Goal: Transaction & Acquisition: Purchase product/service

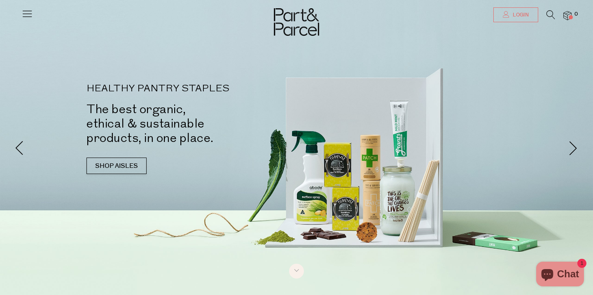
click at [527, 13] on span "Login" at bounding box center [519, 15] width 18 height 7
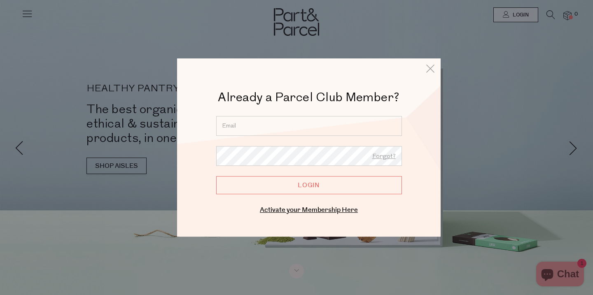
click at [254, 119] on input "email" at bounding box center [309, 126] width 186 height 20
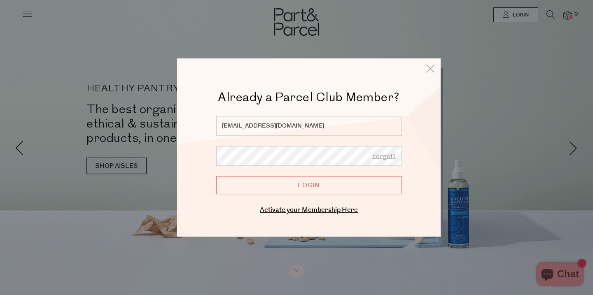
click at [353, 122] on input "hello@angelajessup.com" at bounding box center [309, 126] width 186 height 20
click at [354, 123] on input "hello@angelajessup.com" at bounding box center [309, 126] width 186 height 20
type input "jessupangela@gmail.com"
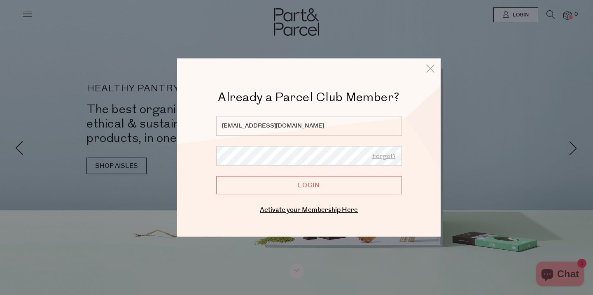
click at [216, 176] on input "Login" at bounding box center [309, 185] width 186 height 18
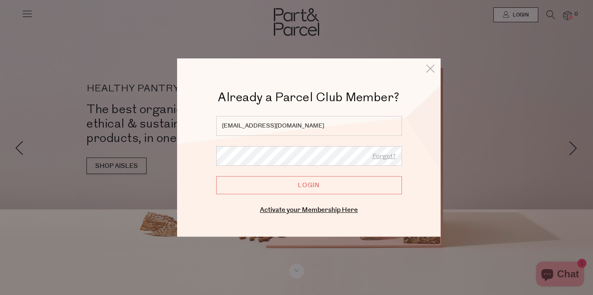
click at [319, 192] on input "Login" at bounding box center [309, 185] width 186 height 18
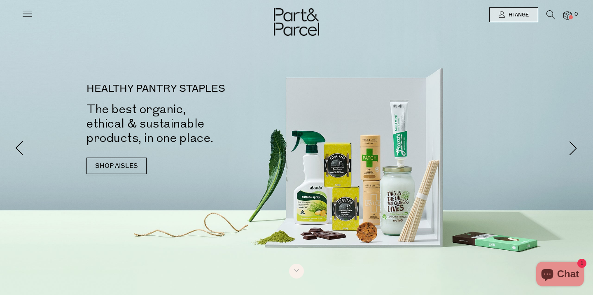
click at [548, 15] on icon at bounding box center [550, 14] width 9 height 9
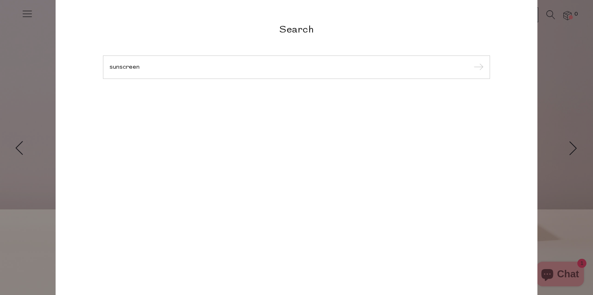
type input "sunscreen"
click at [471, 61] on input "submit" at bounding box center [477, 67] width 12 height 12
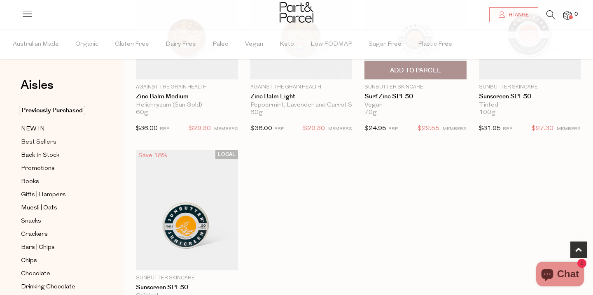
scroll to position [333, 0]
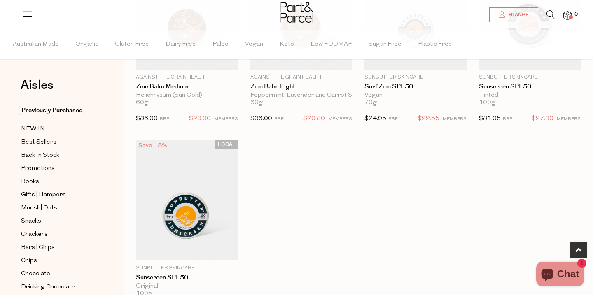
click at [257, 155] on div "LOCAL Save 10% 1 Add To Parcel Mother SPF Sunscreen SPF50 Mineral Face and Body…" at bounding box center [351, 44] width 457 height 573
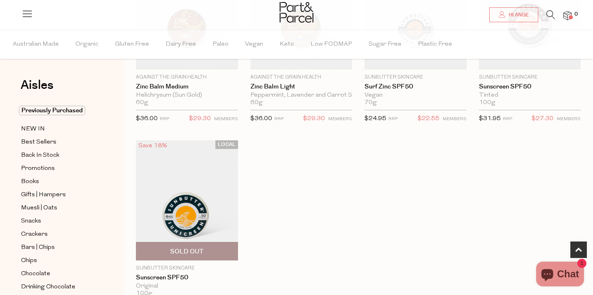
click at [206, 177] on img at bounding box center [187, 200] width 102 height 120
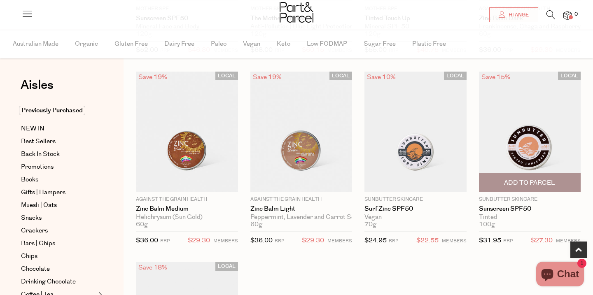
scroll to position [213, 0]
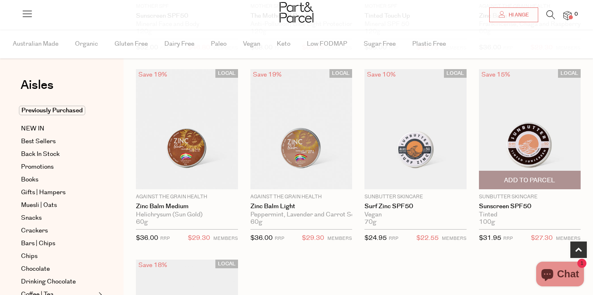
click at [528, 152] on img at bounding box center [530, 129] width 102 height 120
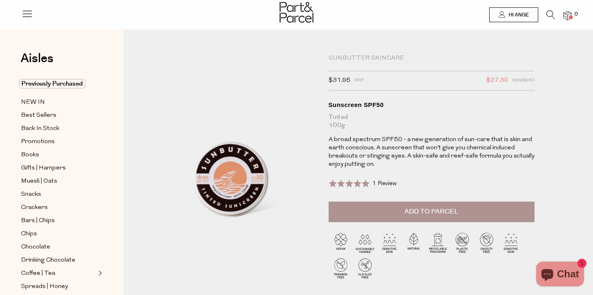
click at [471, 213] on button "Add to Parcel" at bounding box center [431, 212] width 206 height 21
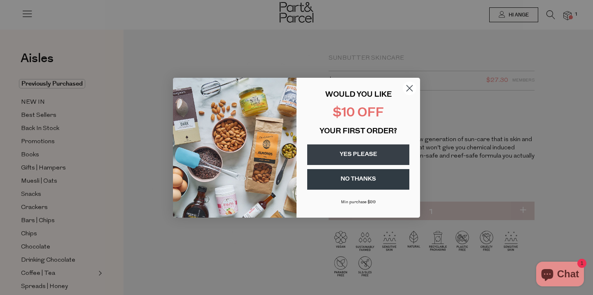
click at [407, 88] on circle "Close dialog" at bounding box center [409, 88] width 14 height 14
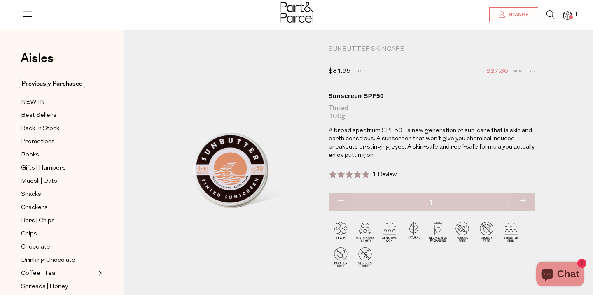
scroll to position [8, 0]
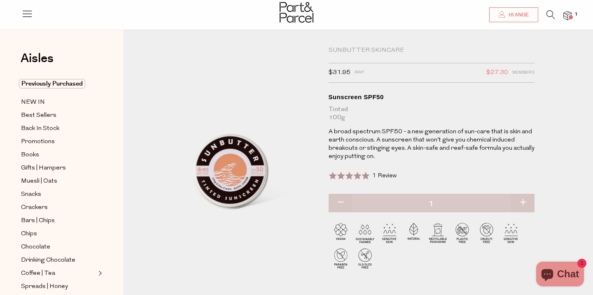
click at [548, 18] on icon at bounding box center [550, 14] width 9 height 9
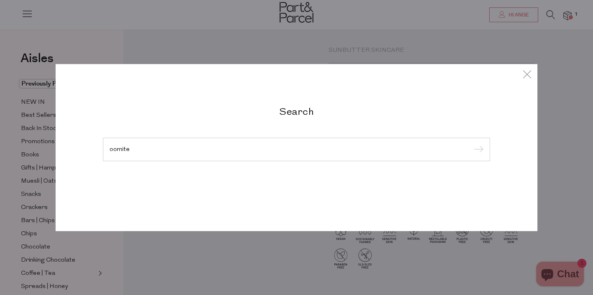
type input "oomite"
click at [471, 144] on input "submit" at bounding box center [477, 150] width 12 height 12
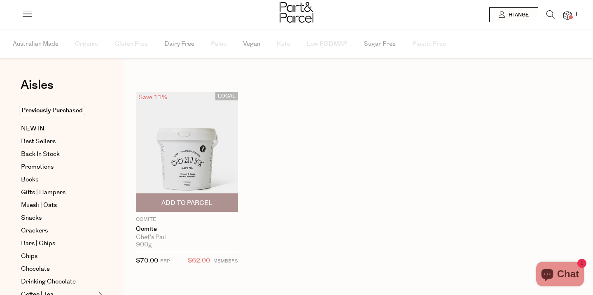
click at [195, 205] on span "Add To Parcel" at bounding box center [186, 203] width 51 height 9
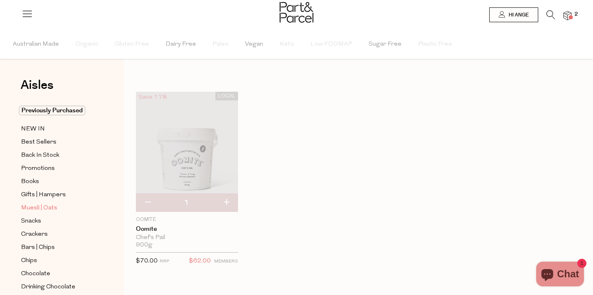
click at [52, 208] on span "Muesli | Oats" at bounding box center [39, 208] width 36 height 10
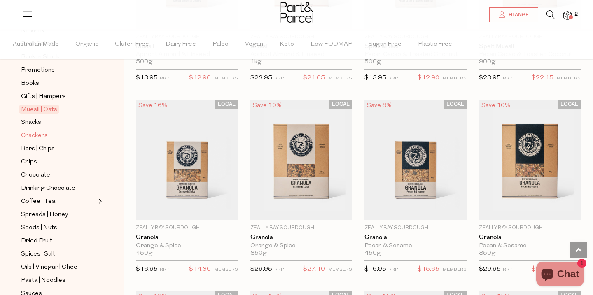
scroll to position [142, 0]
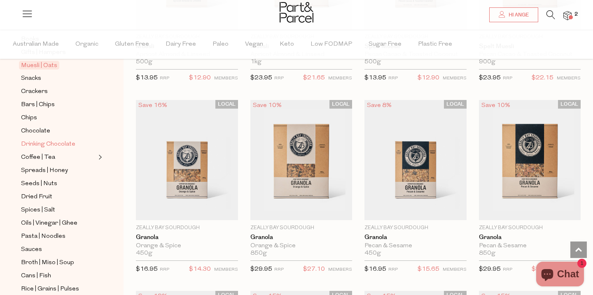
click at [69, 143] on span "Drinking Chocolate" at bounding box center [48, 144] width 54 height 10
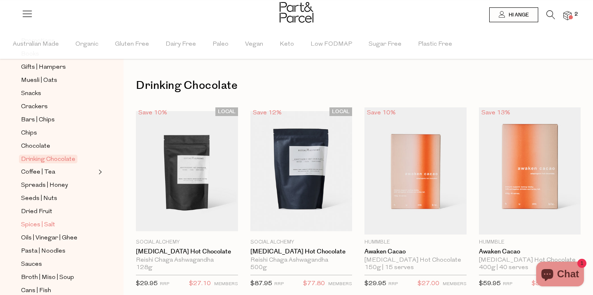
scroll to position [130, 0]
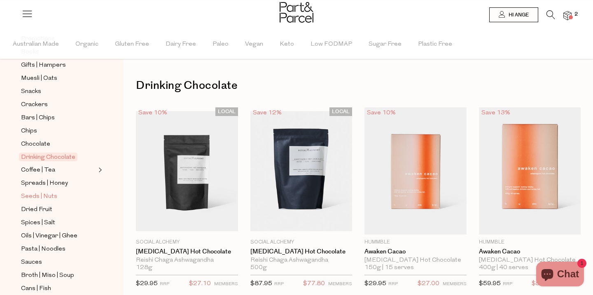
click at [44, 200] on span "Seeds | Nuts" at bounding box center [39, 197] width 36 height 10
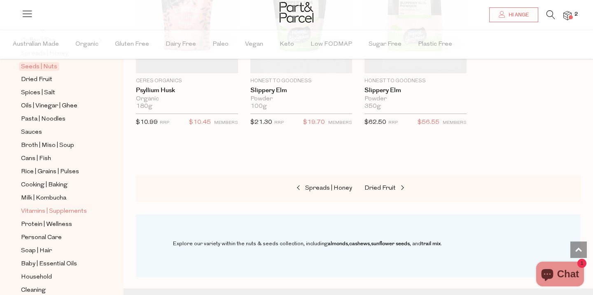
scroll to position [309, 0]
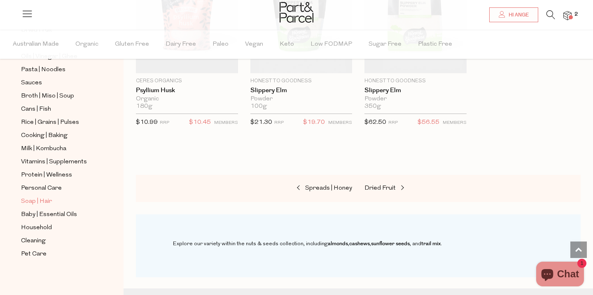
click at [46, 198] on span "Soap | Hair" at bounding box center [36, 202] width 31 height 10
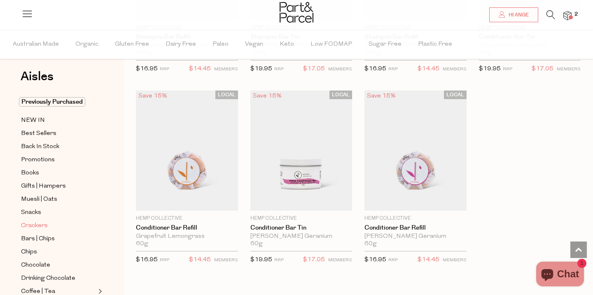
scroll to position [10, 0]
click at [36, 213] on span "Snacks" at bounding box center [31, 212] width 20 height 10
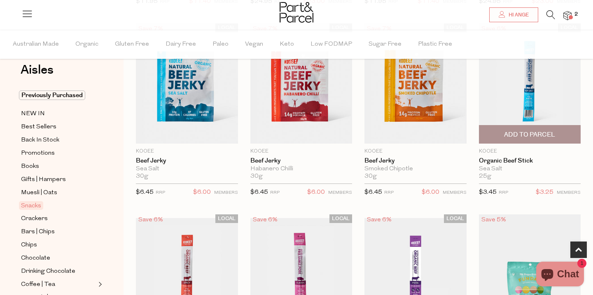
scroll to position [274, 0]
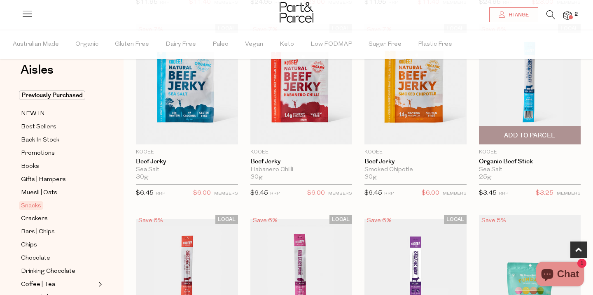
click at [548, 138] on span "Add To Parcel" at bounding box center [529, 135] width 51 height 9
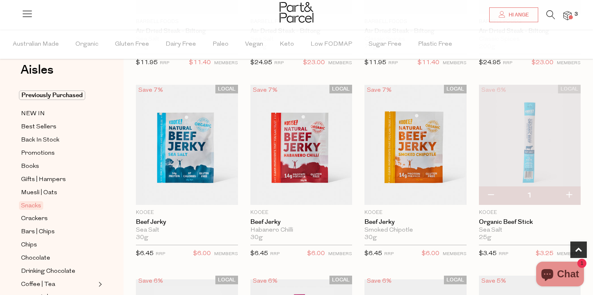
scroll to position [209, 0]
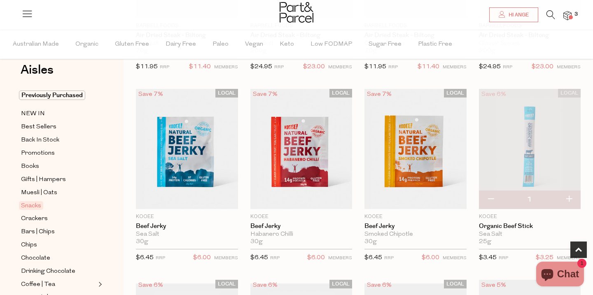
click at [543, 138] on img at bounding box center [530, 149] width 102 height 120
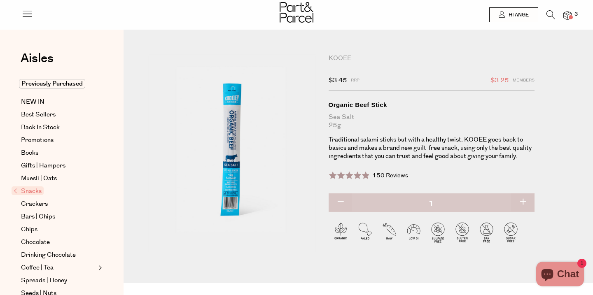
click at [523, 204] on button "button" at bounding box center [522, 202] width 23 height 18
type input "2"
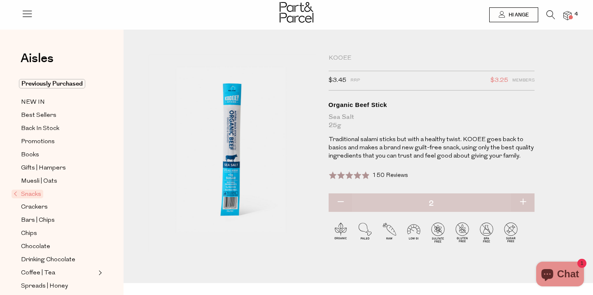
click at [524, 204] on button "button" at bounding box center [522, 202] width 23 height 18
type input "3"
click at [524, 204] on button "button" at bounding box center [522, 202] width 23 height 18
type input "4"
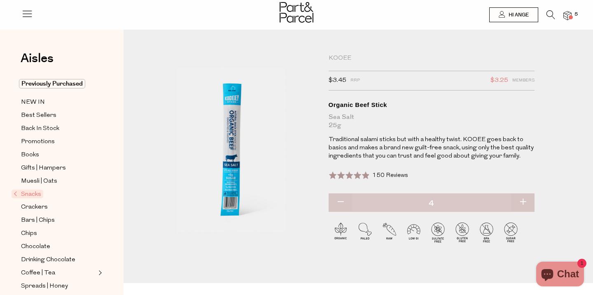
type input "4"
click at [524, 205] on button "button" at bounding box center [522, 202] width 23 height 18
type input "5"
click at [524, 205] on button "button" at bounding box center [522, 202] width 23 height 18
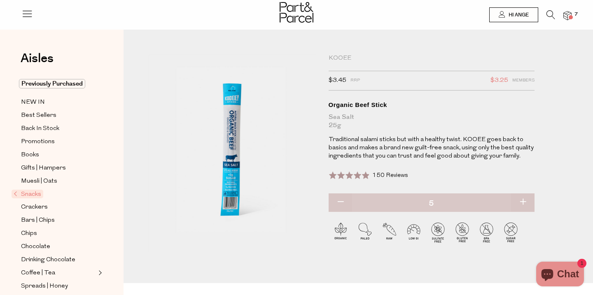
type input "6"
click at [524, 205] on button "button" at bounding box center [522, 202] width 23 height 18
type input "7"
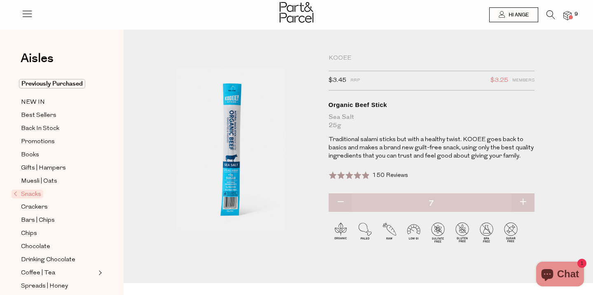
click at [524, 205] on button "button" at bounding box center [522, 202] width 23 height 18
type input "8"
click at [38, 132] on span "Back In Stock" at bounding box center [40, 129] width 38 height 10
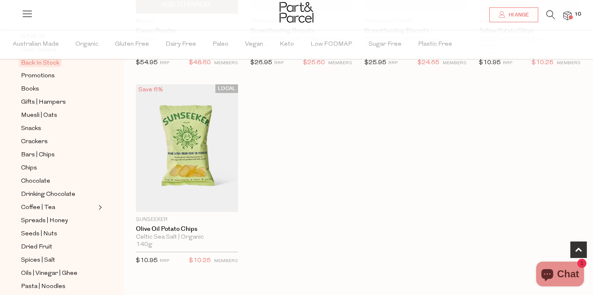
scroll to position [409, 0]
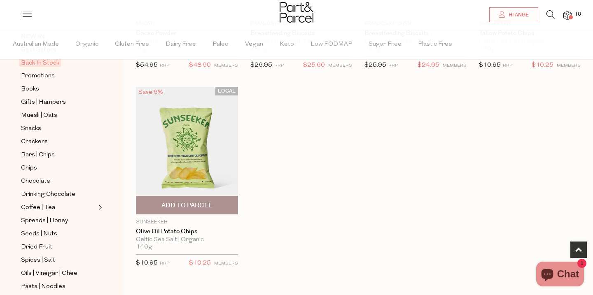
click at [186, 206] on span "Add To Parcel" at bounding box center [186, 205] width 51 height 9
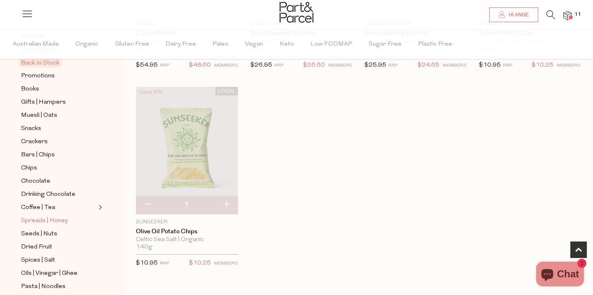
click at [48, 222] on span "Spreads | Honey" at bounding box center [44, 221] width 47 height 10
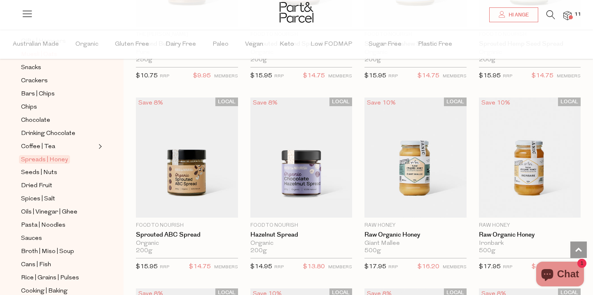
scroll to position [161, 0]
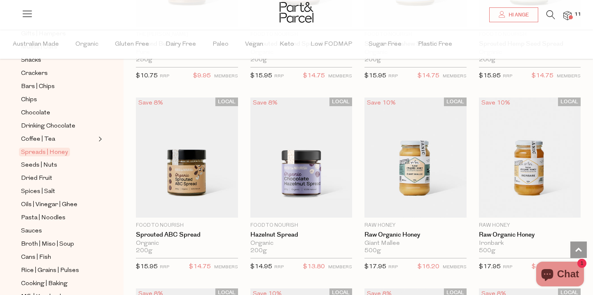
click at [45, 133] on ul "Previously Purchased NEW IN Best Sellers Back In Stock Promotions Books Gifts |…" at bounding box center [62, 176] width 88 height 463
drag, startPoint x: 45, startPoint y: 141, endPoint x: 66, endPoint y: 206, distance: 68.8
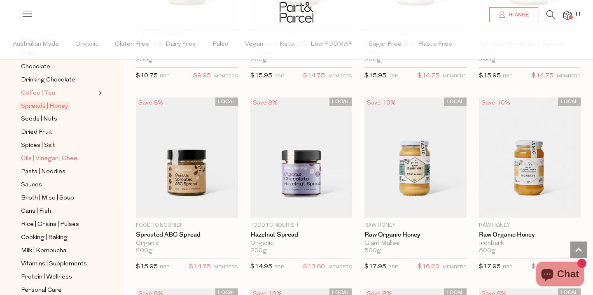
scroll to position [218, 0]
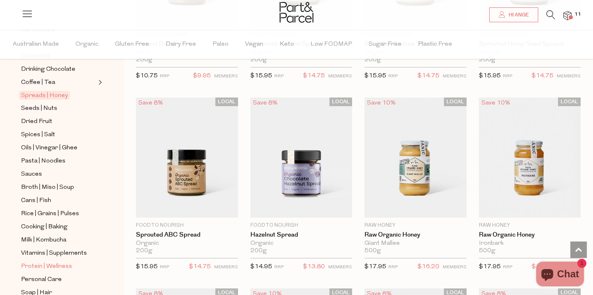
click at [54, 267] on span "Protein | Wellness" at bounding box center [46, 267] width 51 height 10
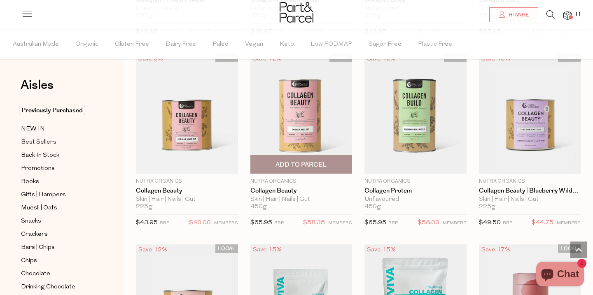
scroll to position [817, 0]
click at [304, 167] on span "Add To Parcel" at bounding box center [300, 165] width 51 height 9
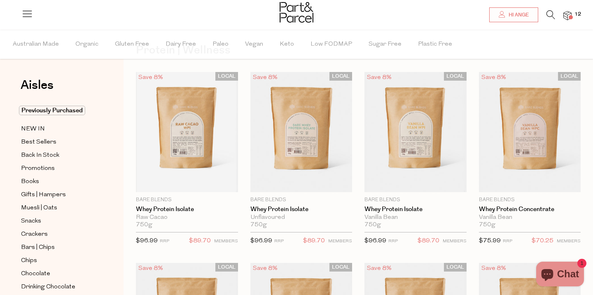
scroll to position [26, 0]
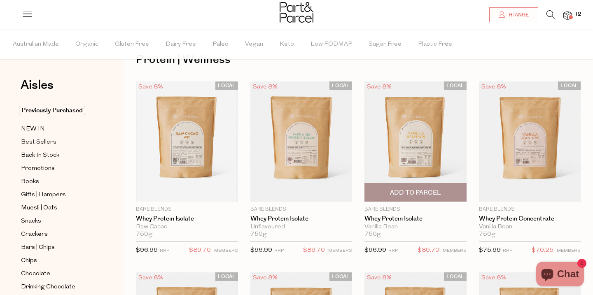
click at [430, 195] on span "Add To Parcel" at bounding box center [415, 192] width 51 height 9
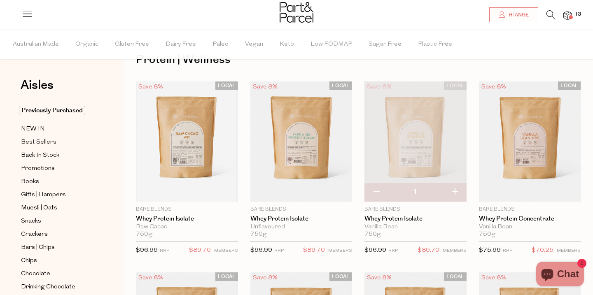
click at [566, 14] on img at bounding box center [567, 15] width 8 height 9
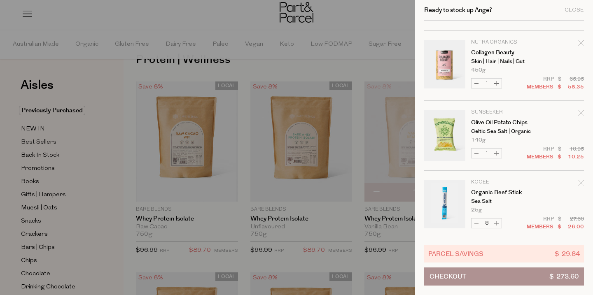
scroll to position [60, 0]
click at [498, 156] on button "Increase Olive Oil Potato Chips" at bounding box center [496, 152] width 10 height 9
type input "2"
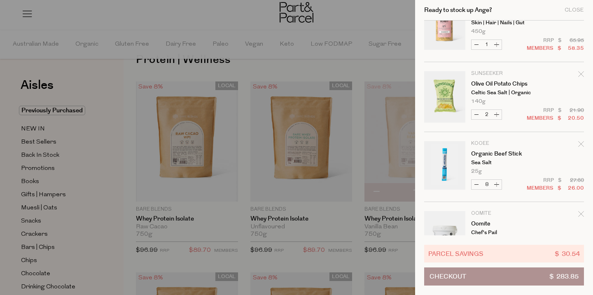
scroll to position [98, 0]
click at [539, 274] on button "Checkout $ 283.85" at bounding box center [504, 276] width 160 height 18
